Goal: Browse casually: Explore the website without a specific task or goal

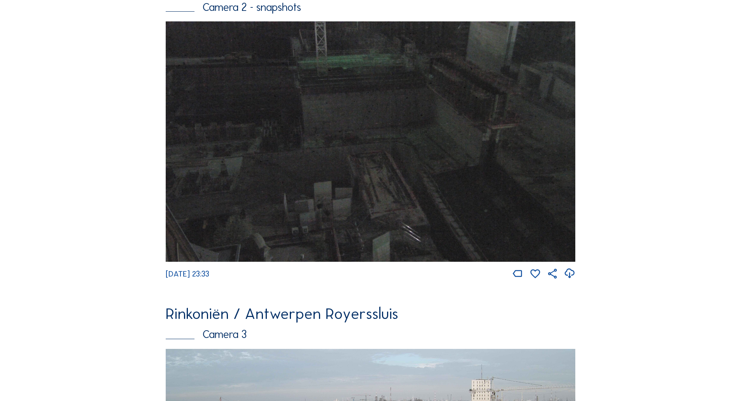
scroll to position [983, 0]
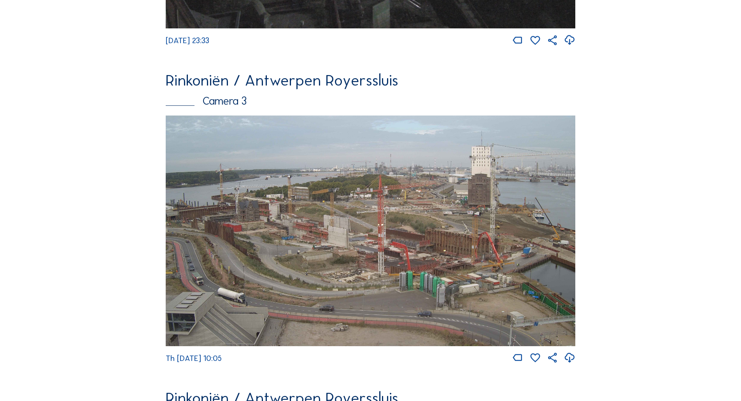
click at [419, 270] on img at bounding box center [371, 231] width 410 height 231
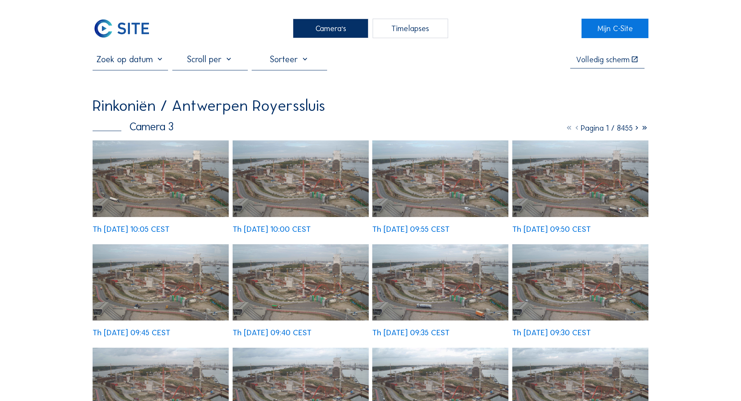
click at [135, 28] on img at bounding box center [122, 28] width 58 height 19
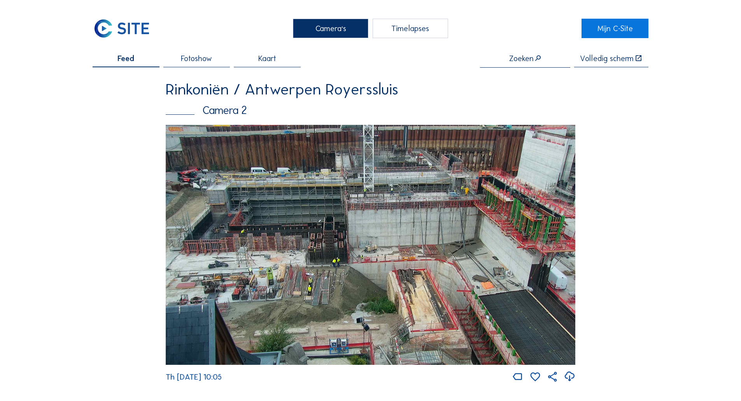
click at [336, 271] on img at bounding box center [371, 245] width 410 height 240
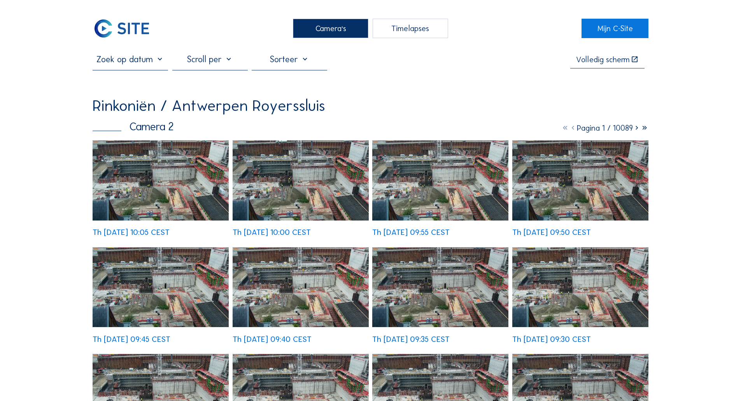
click at [182, 247] on img at bounding box center [161, 287] width 136 height 80
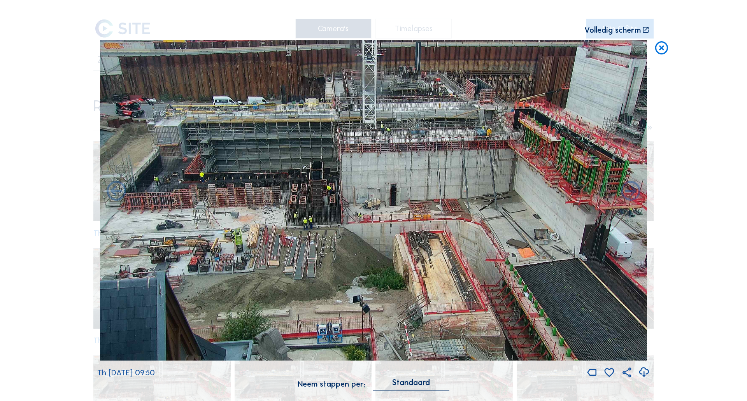
click at [665, 56] on icon at bounding box center [661, 48] width 16 height 16
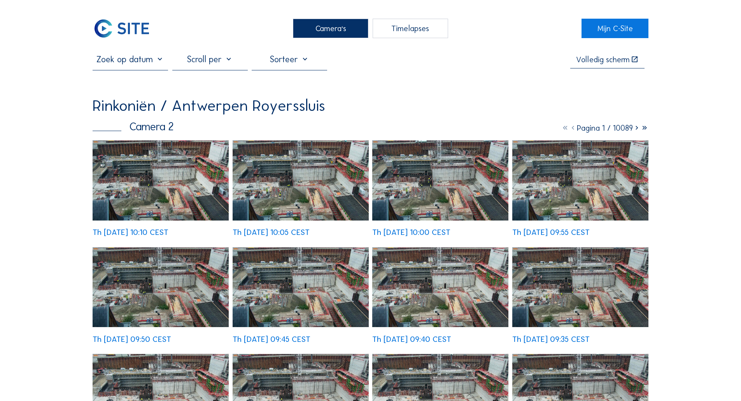
click at [132, 23] on img at bounding box center [122, 28] width 58 height 19
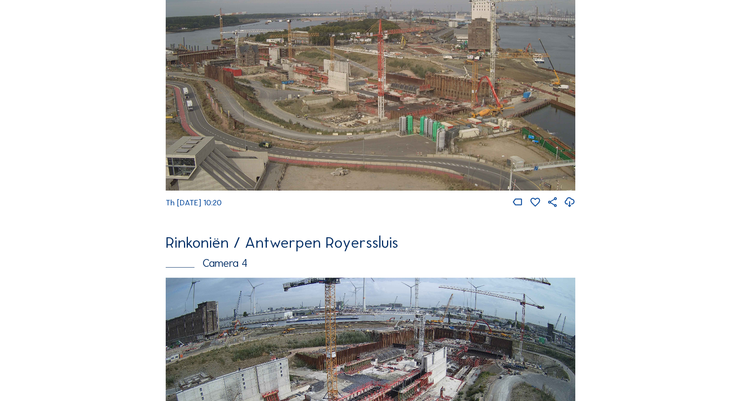
scroll to position [1372, 0]
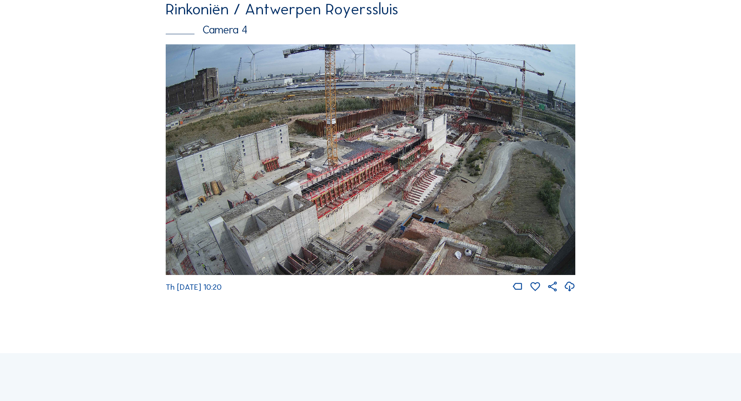
click at [263, 217] on img at bounding box center [371, 159] width 410 height 231
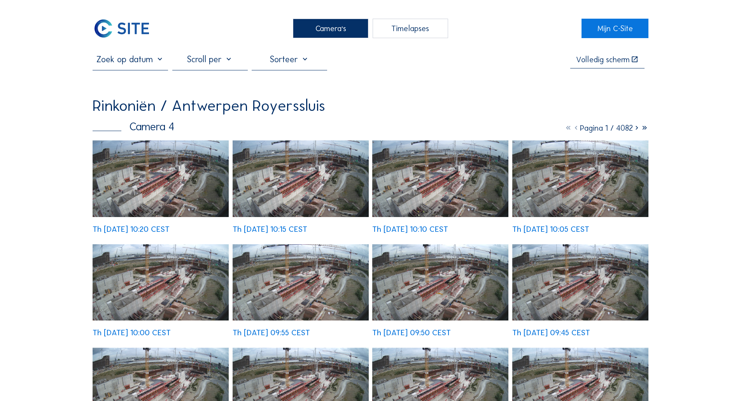
click at [109, 25] on img at bounding box center [122, 28] width 58 height 19
